Goal: Find specific page/section: Find specific page/section

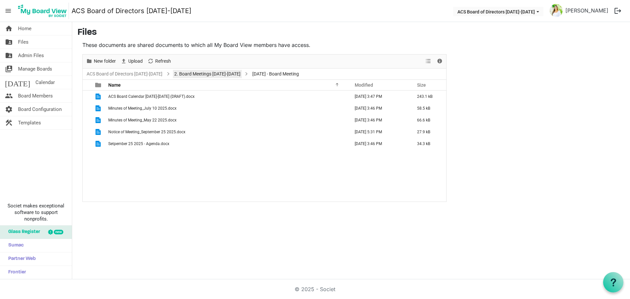
click at [190, 72] on link "2. Board Meetings [DATE]-[DATE]" at bounding box center [207, 74] width 69 height 8
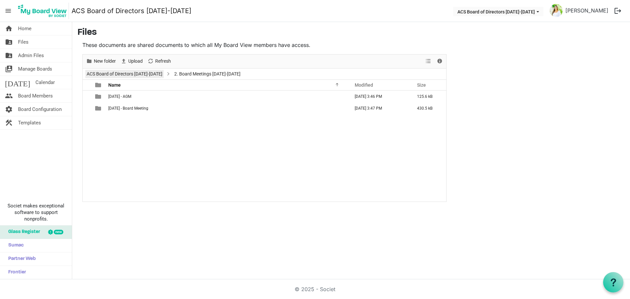
click at [129, 70] on li "ACS Board of Directors [DATE]-[DATE]" at bounding box center [124, 74] width 78 height 9
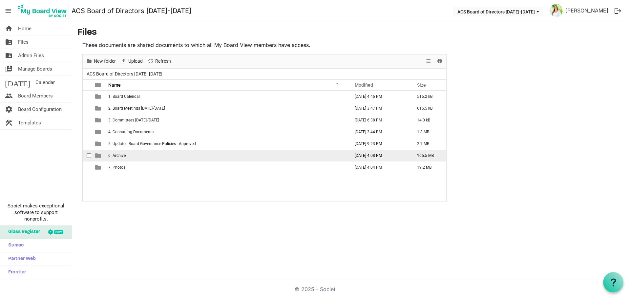
click at [139, 156] on td "6. Archive" at bounding box center [227, 156] width 242 height 12
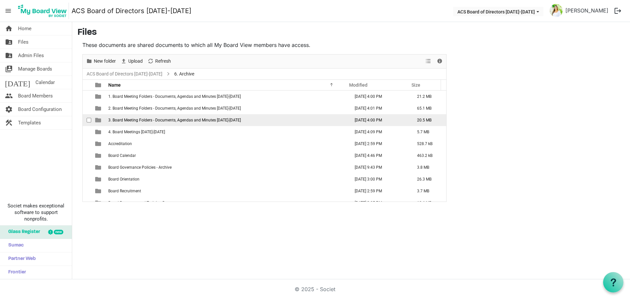
click at [200, 120] on span "3. Board Meeting Folders - Documents, Agendas and Minutes [DATE]-[DATE]" at bounding box center [174, 120] width 133 height 5
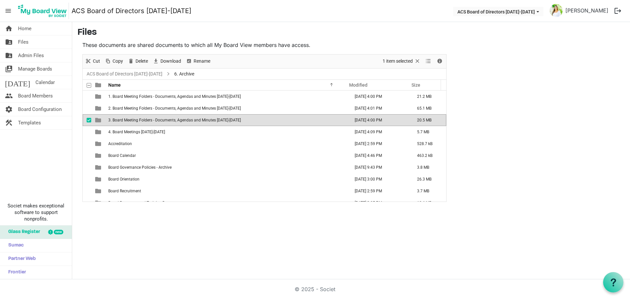
click at [200, 120] on span "3. Board Meeting Folders - Documents, Agendas and Minutes [DATE]-[DATE]" at bounding box center [174, 120] width 133 height 5
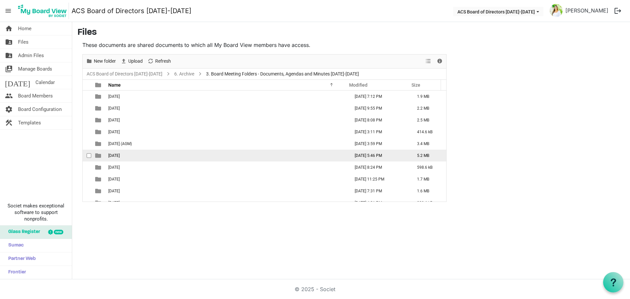
scroll to position [7, 0]
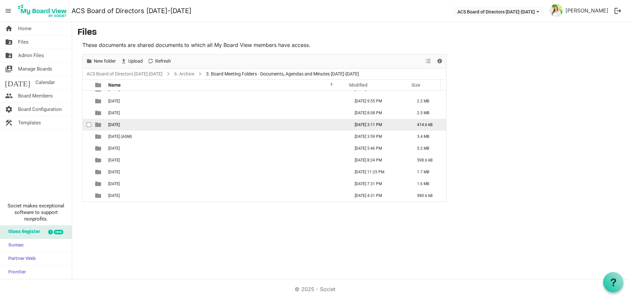
click at [142, 127] on td "[DATE]" at bounding box center [227, 125] width 242 height 12
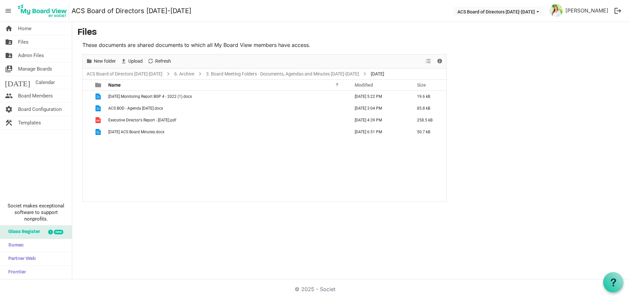
scroll to position [0, 0]
click at [260, 76] on link "3. Board Meeting Folders - Documents, Agendas and Minutes [DATE]-[DATE]" at bounding box center [283, 74] width 156 height 8
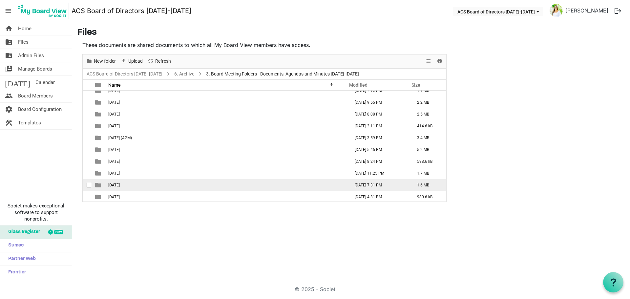
scroll to position [7, 0]
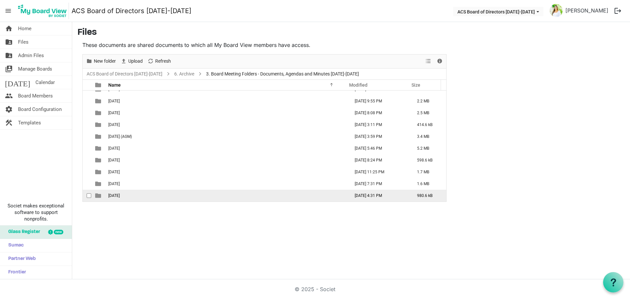
click at [120, 194] on span "[DATE]" at bounding box center [113, 195] width 11 height 5
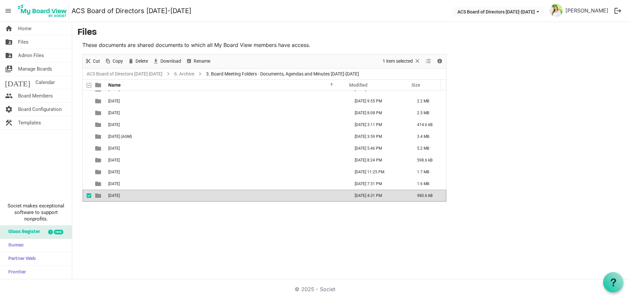
click at [120, 194] on span "[DATE]" at bounding box center [113, 195] width 11 height 5
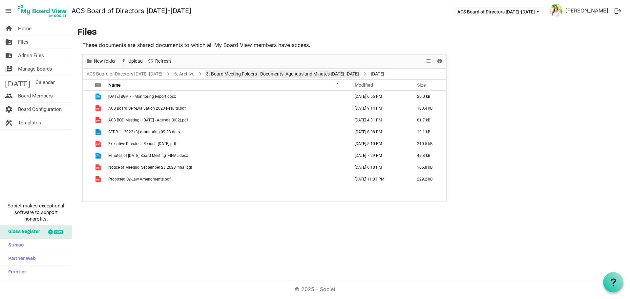
click at [262, 70] on li "3. Board Meeting Folders - Documents, Agendas and Minutes [DATE]-[DATE]" at bounding box center [278, 74] width 165 height 9
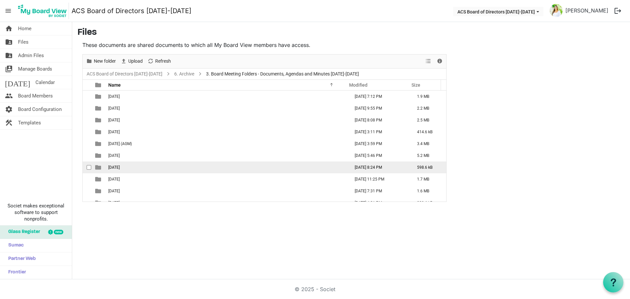
click at [139, 168] on td "[DATE]" at bounding box center [227, 167] width 242 height 12
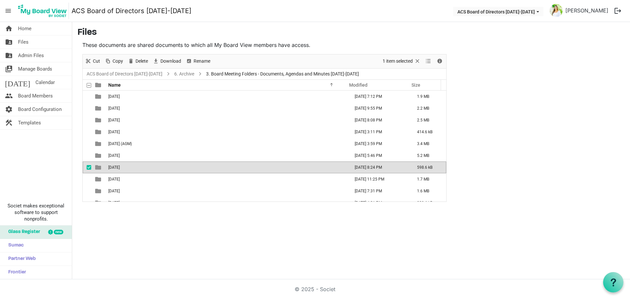
click at [139, 168] on td "[DATE]" at bounding box center [227, 167] width 242 height 12
